Goal: Find specific page/section: Find specific page/section

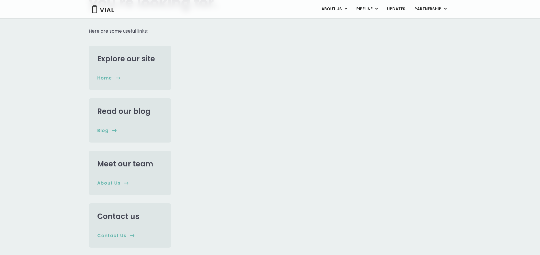
scroll to position [107, 0]
click at [111, 60] on link "Explore our site" at bounding box center [126, 58] width 58 height 10
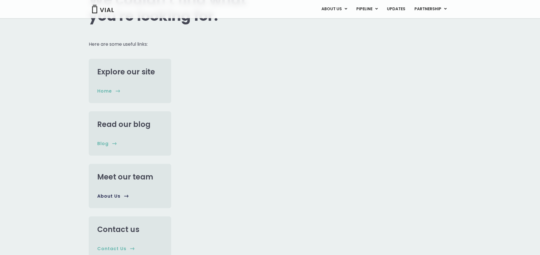
click at [124, 181] on link "Meet our team" at bounding box center [125, 177] width 56 height 10
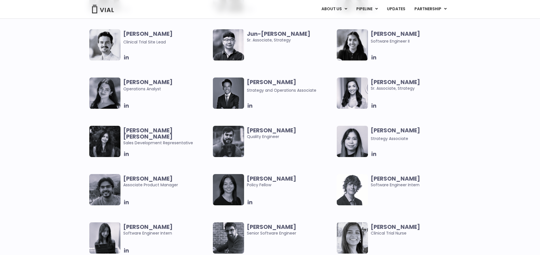
scroll to position [497, 0]
